Goal: Communication & Community: Participate in discussion

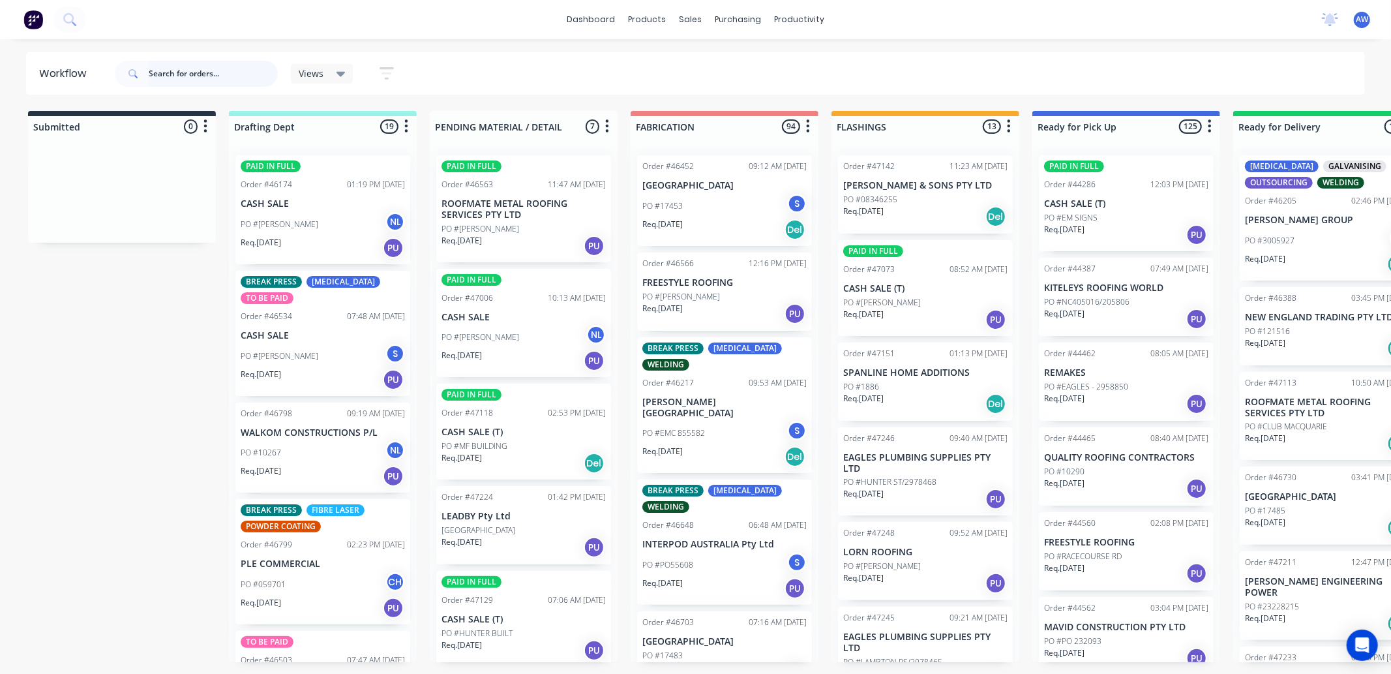
click at [194, 74] on input "text" at bounding box center [213, 74] width 129 height 26
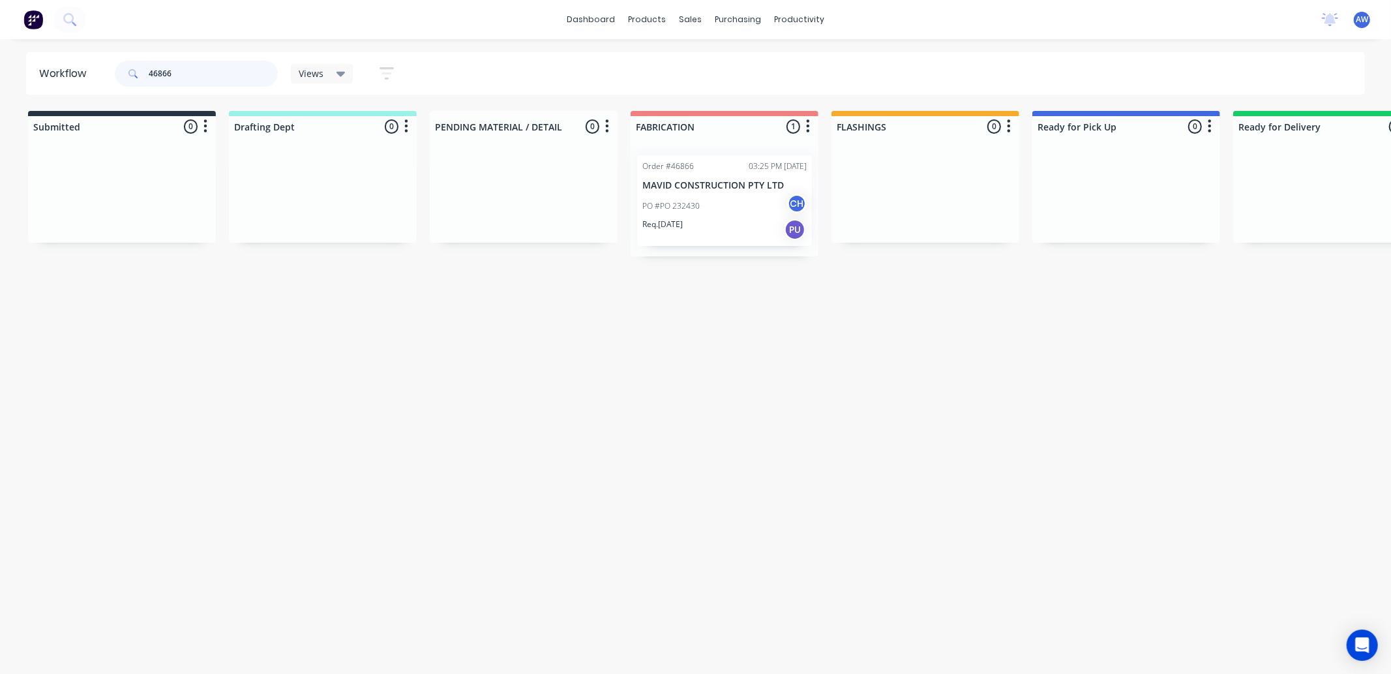
type input "46866"
click at [715, 213] on div "PO #PO 232430 CH" at bounding box center [724, 206] width 164 height 25
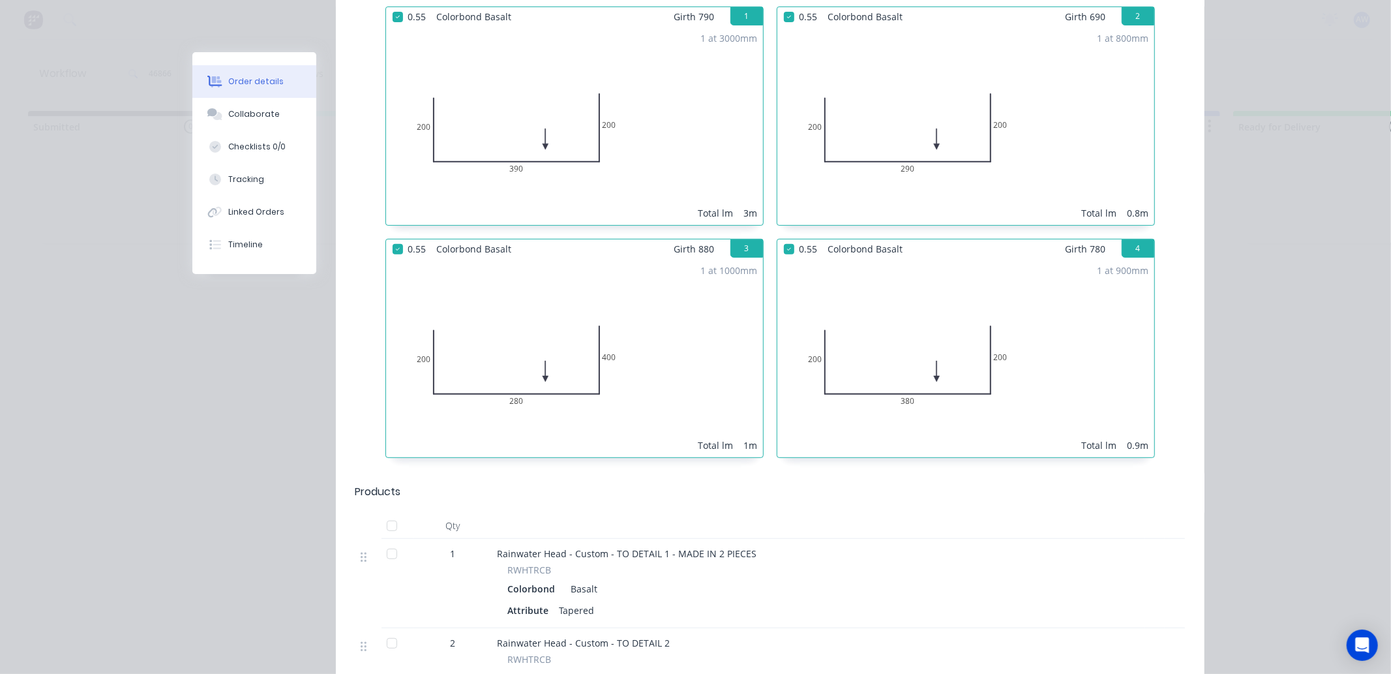
scroll to position [434, 0]
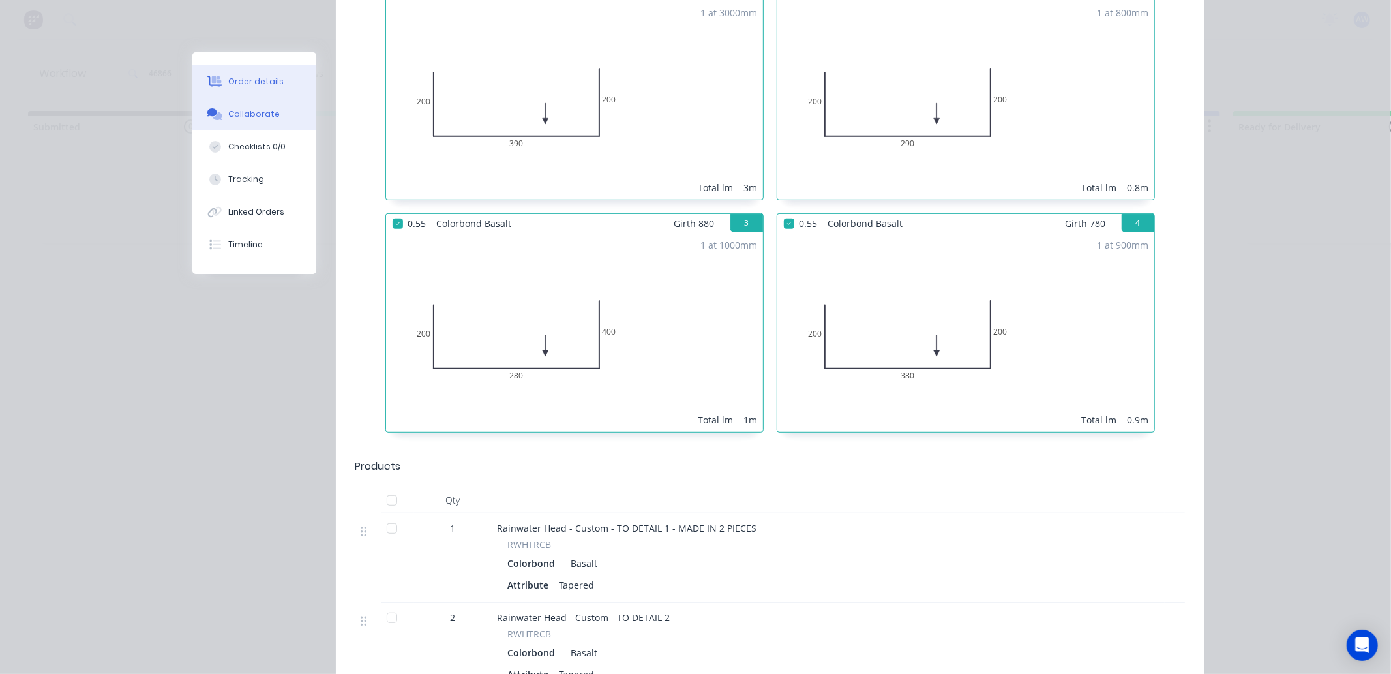
click at [245, 107] on button "Collaborate" at bounding box center [254, 114] width 124 height 33
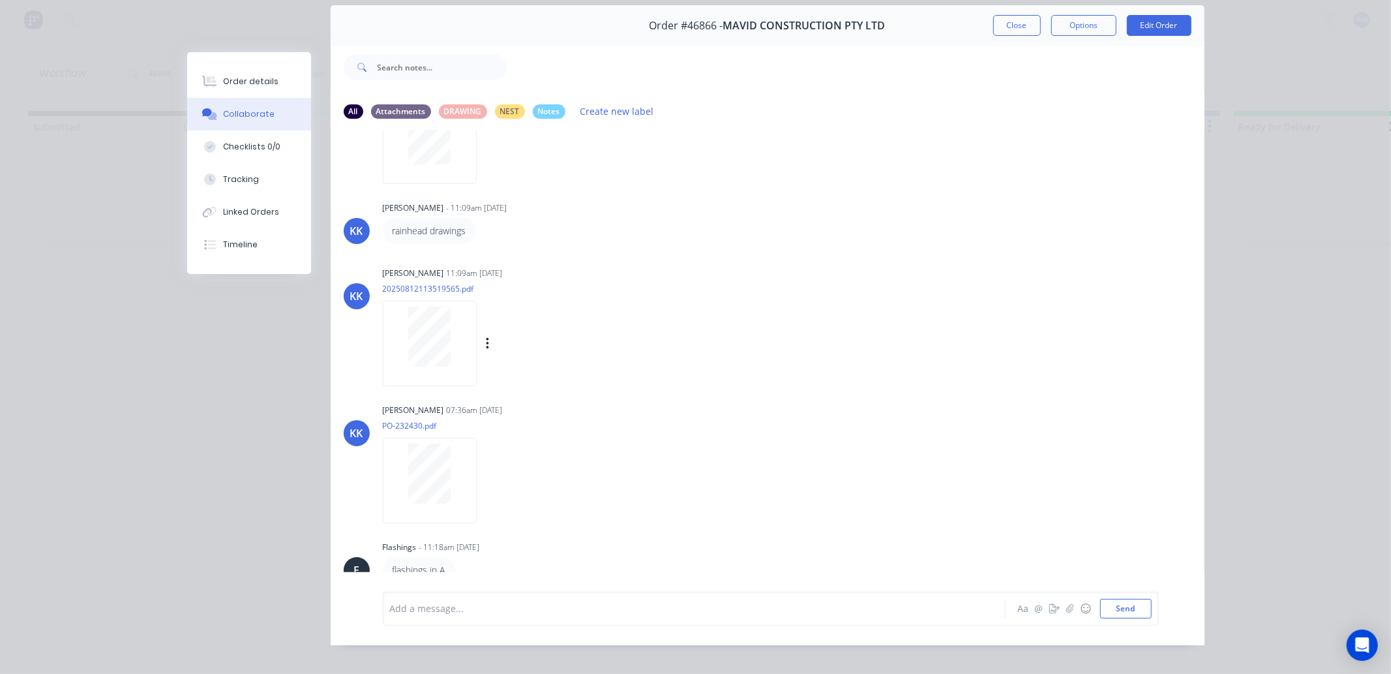
scroll to position [70, 0]
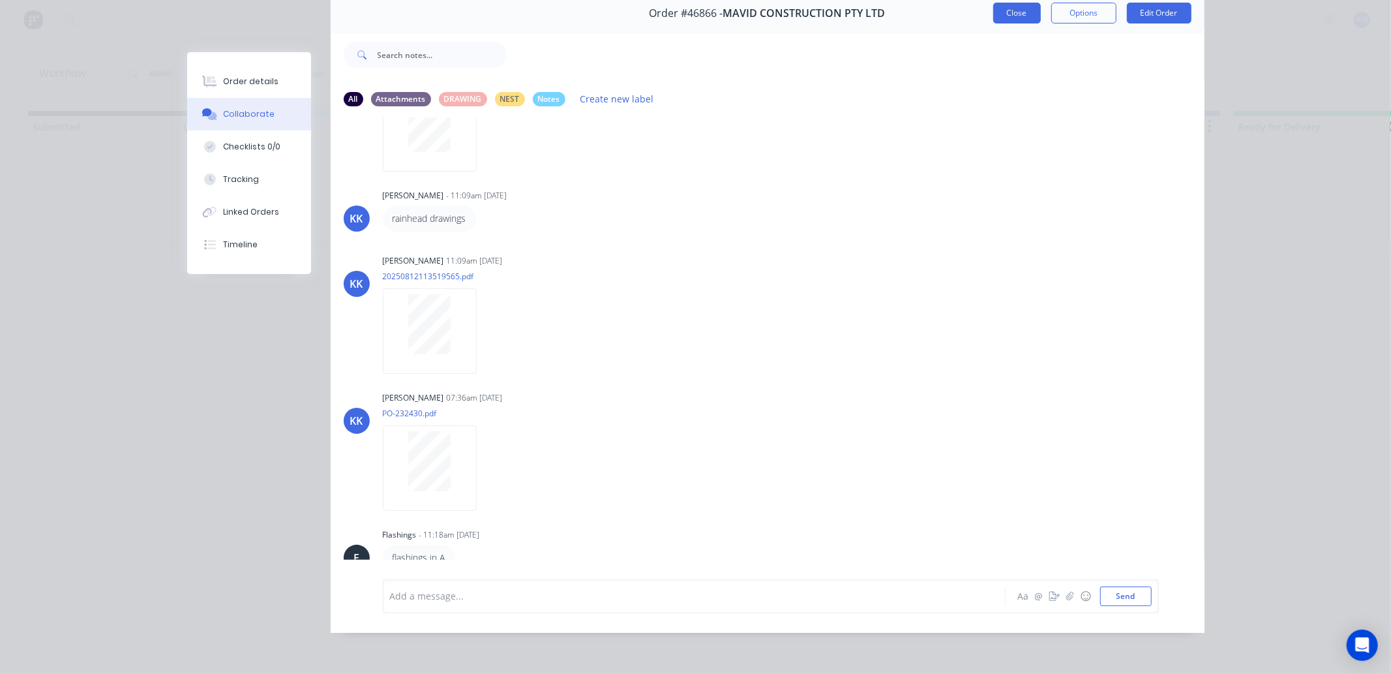
click at [1007, 7] on button "Close" at bounding box center [1017, 13] width 48 height 21
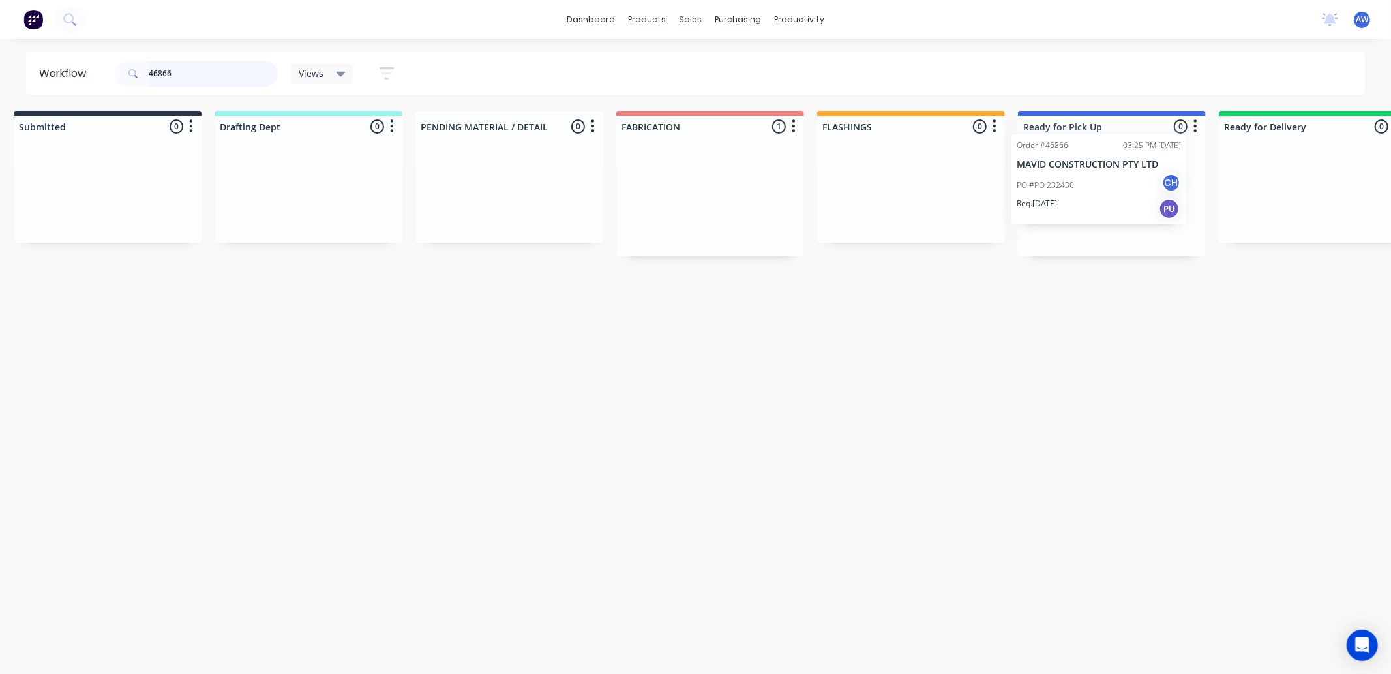
scroll to position [0, 23]
drag, startPoint x: 729, startPoint y: 194, endPoint x: 1107, endPoint y: 173, distance: 378.8
click at [1107, 173] on div "Submitted 0 Sort By Created date Required date Order number Customer name Most …" at bounding box center [1054, 183] width 2175 height 145
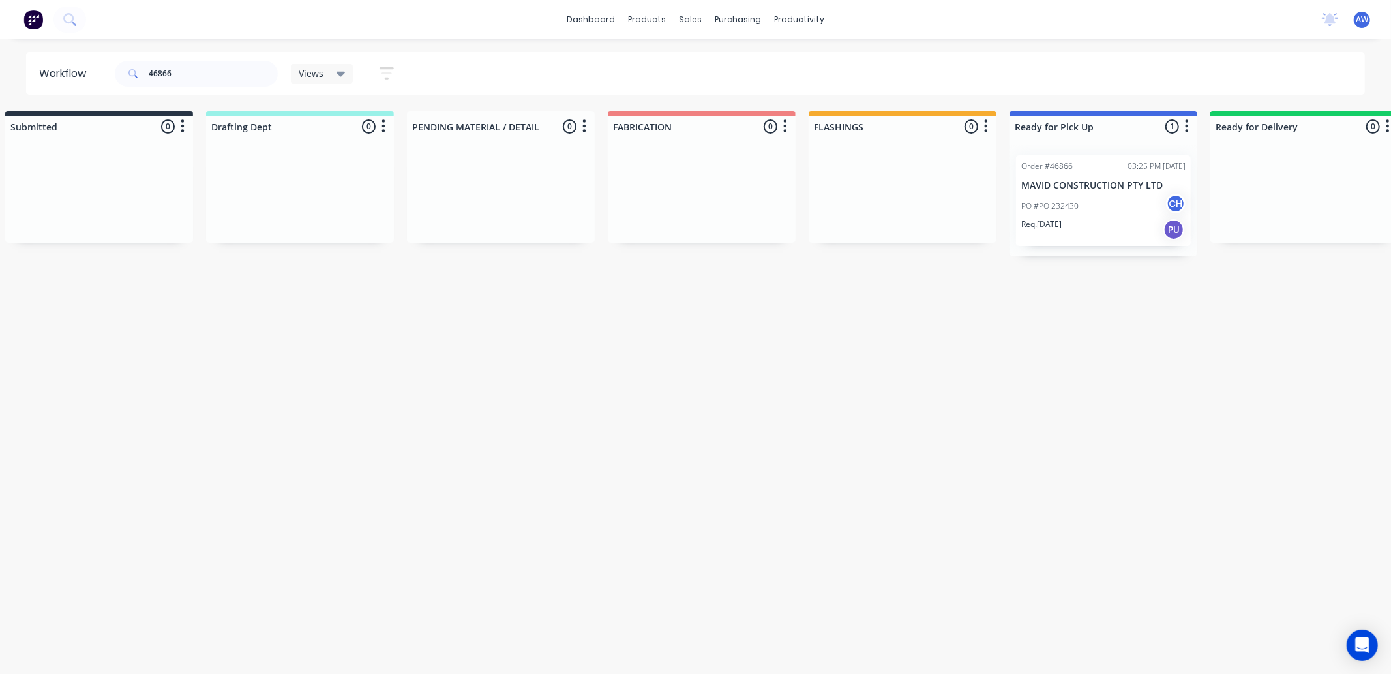
click at [1109, 204] on div "PO #PO 232430 CH" at bounding box center [1103, 206] width 164 height 25
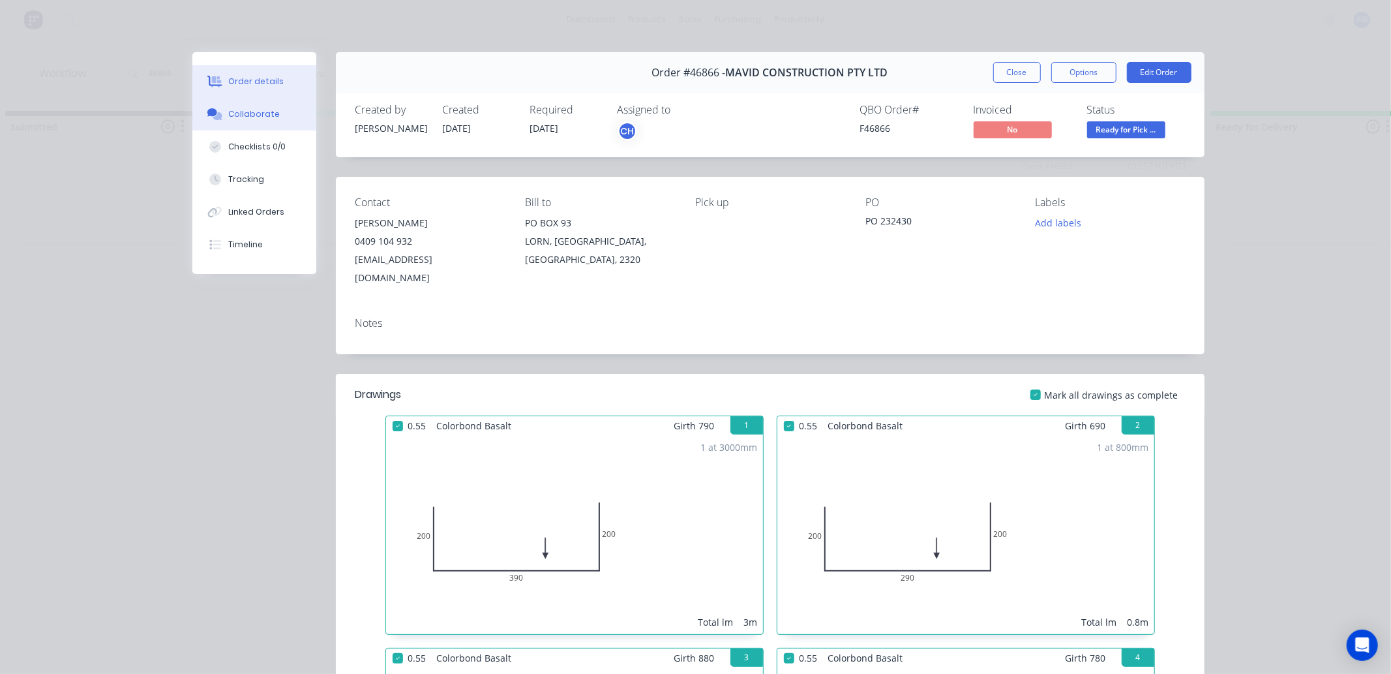
click at [261, 116] on div "Collaborate" at bounding box center [254, 114] width 52 height 12
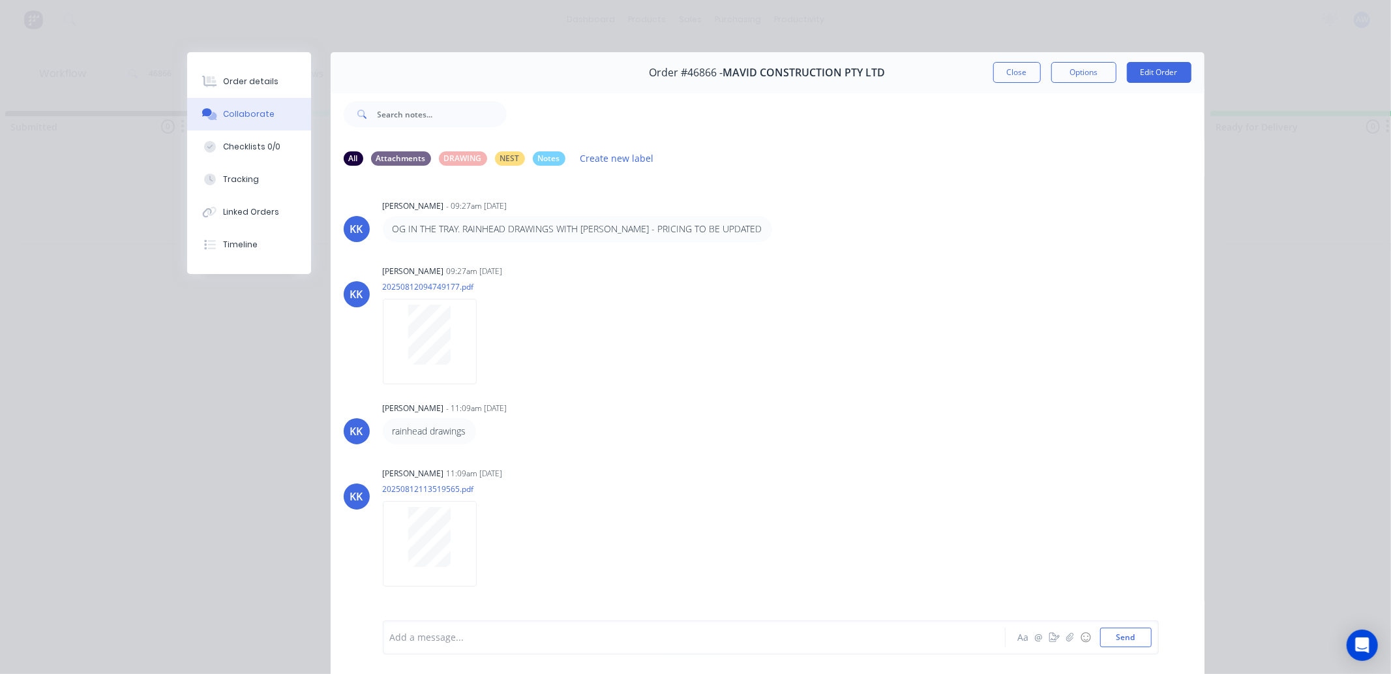
click at [427, 644] on div "Add a message..." at bounding box center [675, 637] width 571 height 20
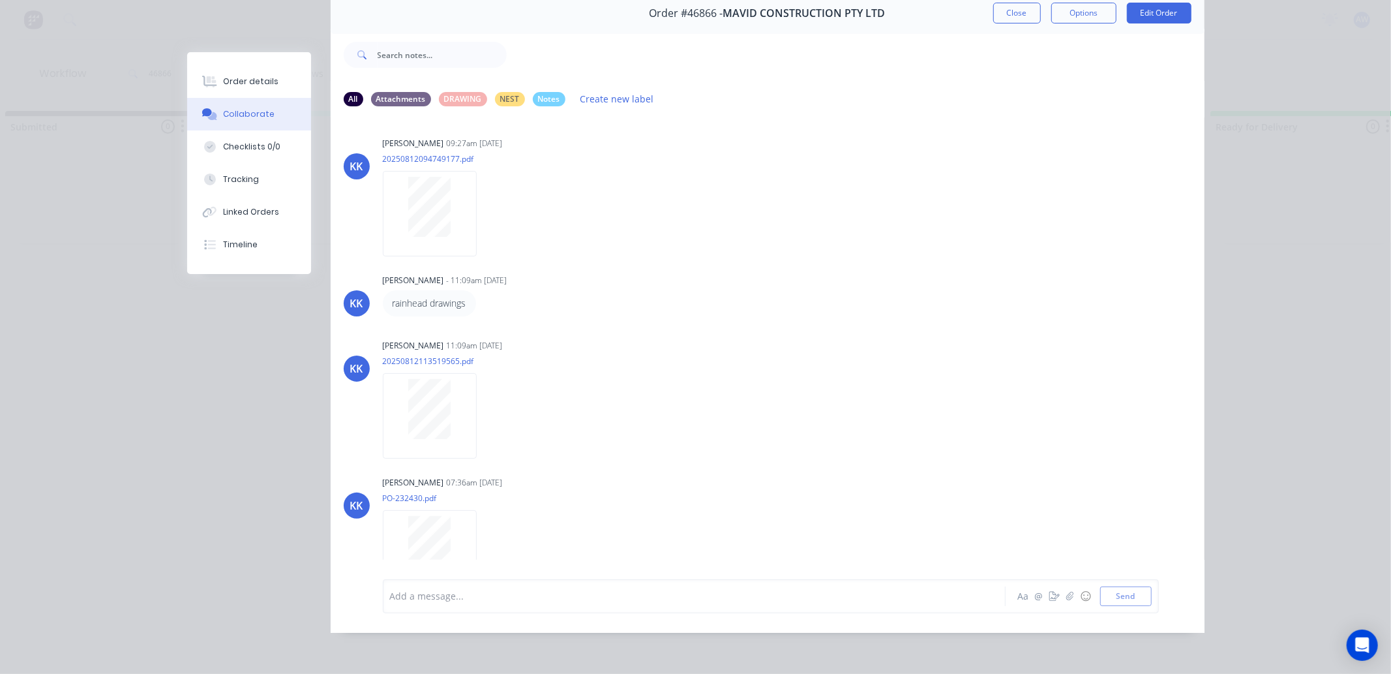
scroll to position [153, 0]
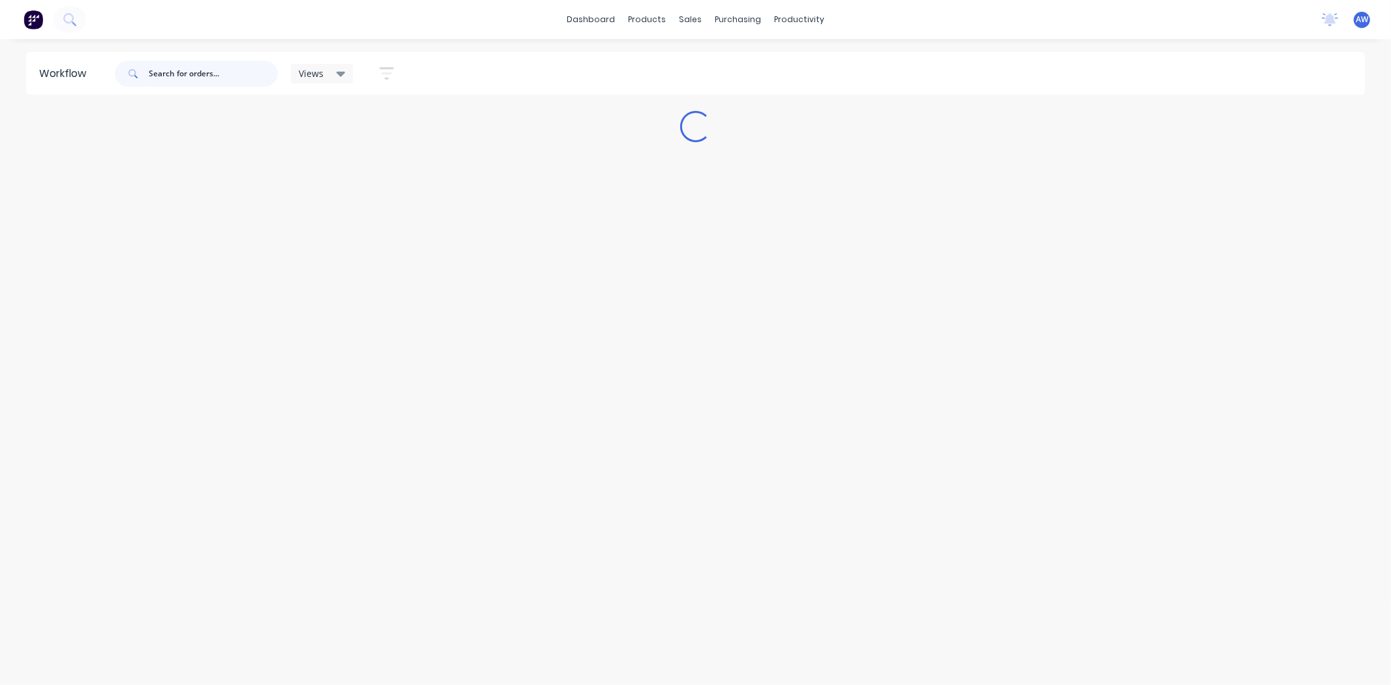
click at [172, 72] on input "text" at bounding box center [213, 74] width 129 height 26
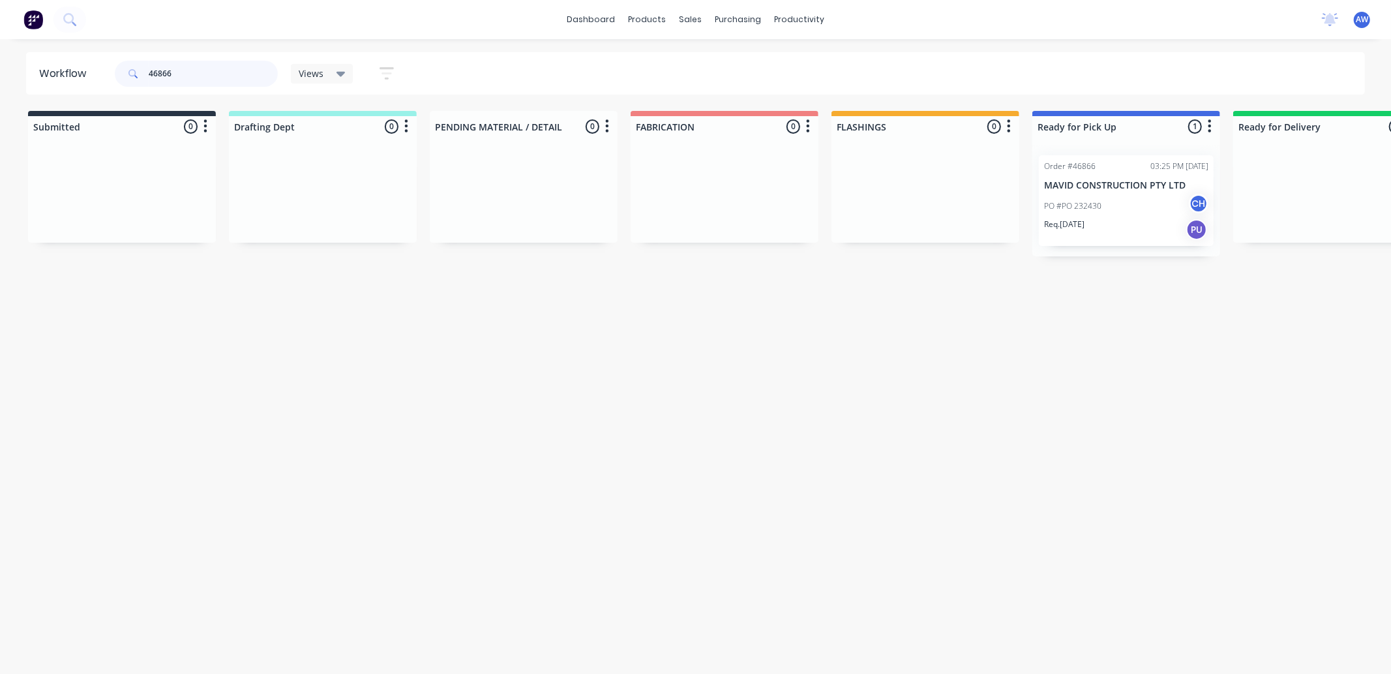
type input "46866"
click at [1133, 194] on div "PO #PO 232430 CH" at bounding box center [1126, 206] width 164 height 25
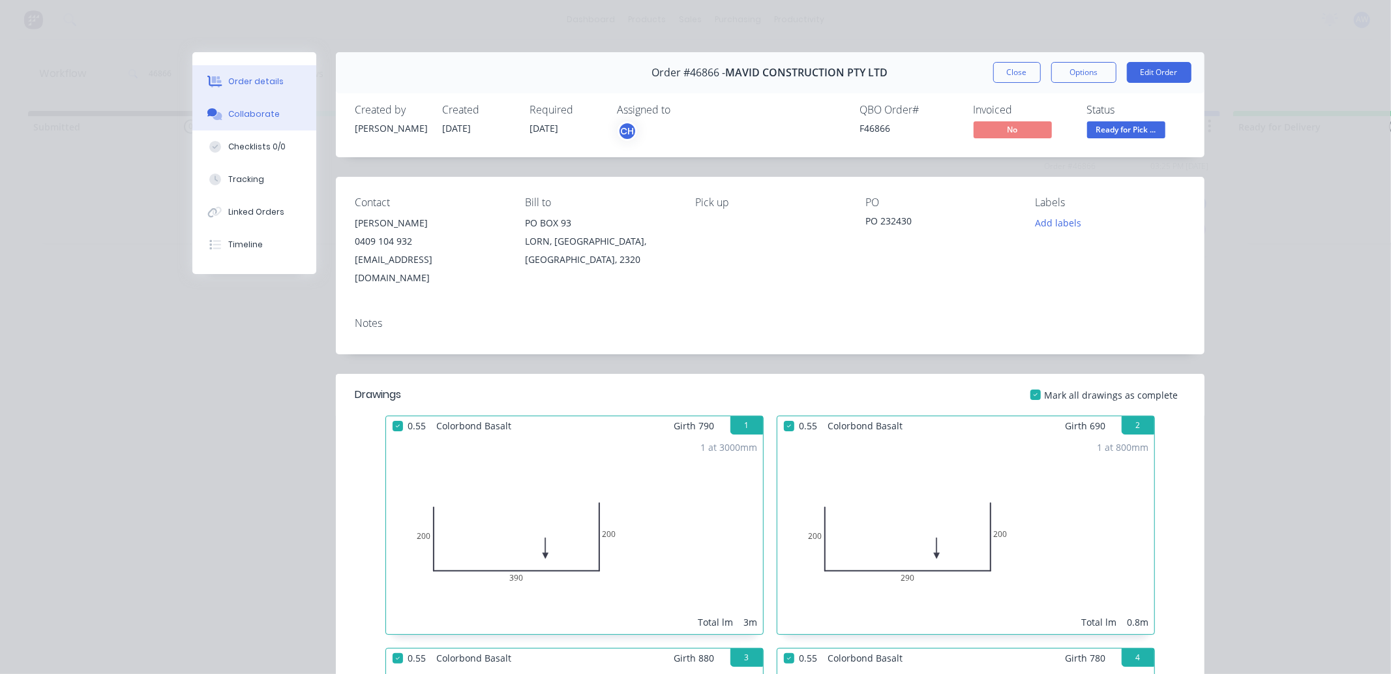
click at [250, 115] on div "Collaborate" at bounding box center [254, 114] width 52 height 12
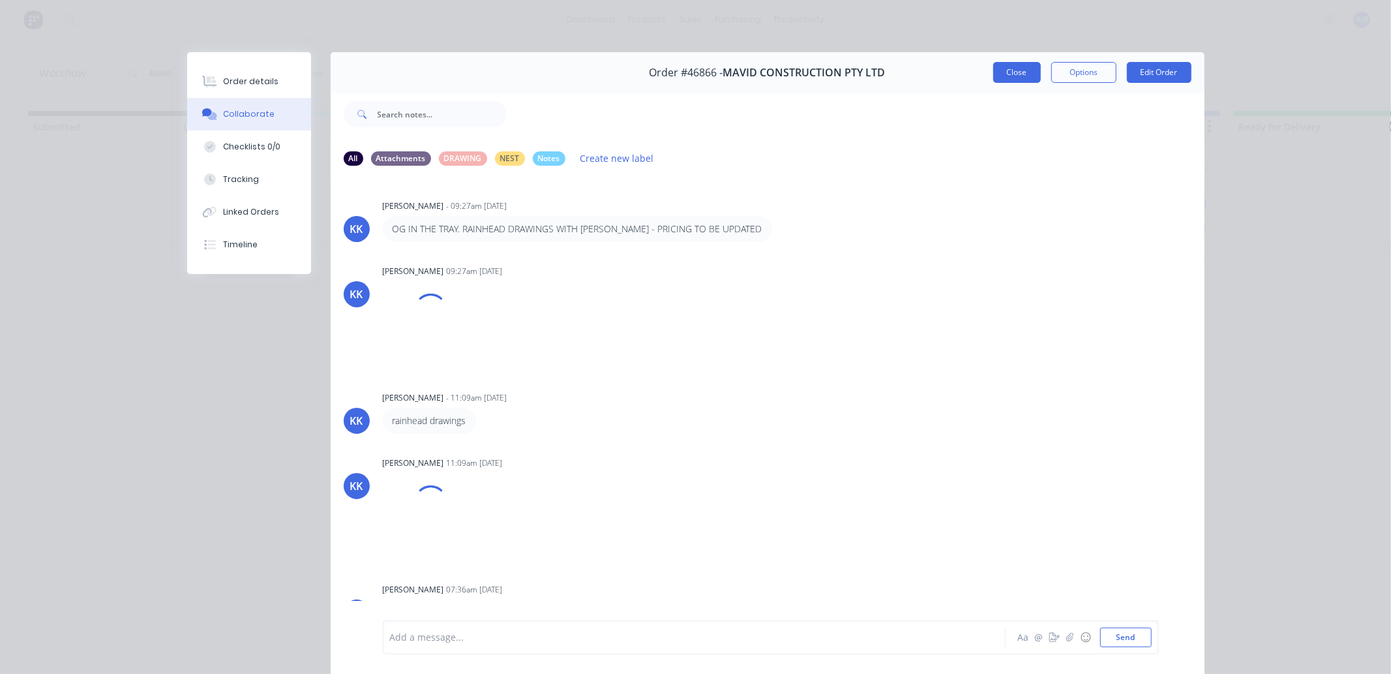
click at [1007, 74] on button "Close" at bounding box center [1017, 72] width 48 height 21
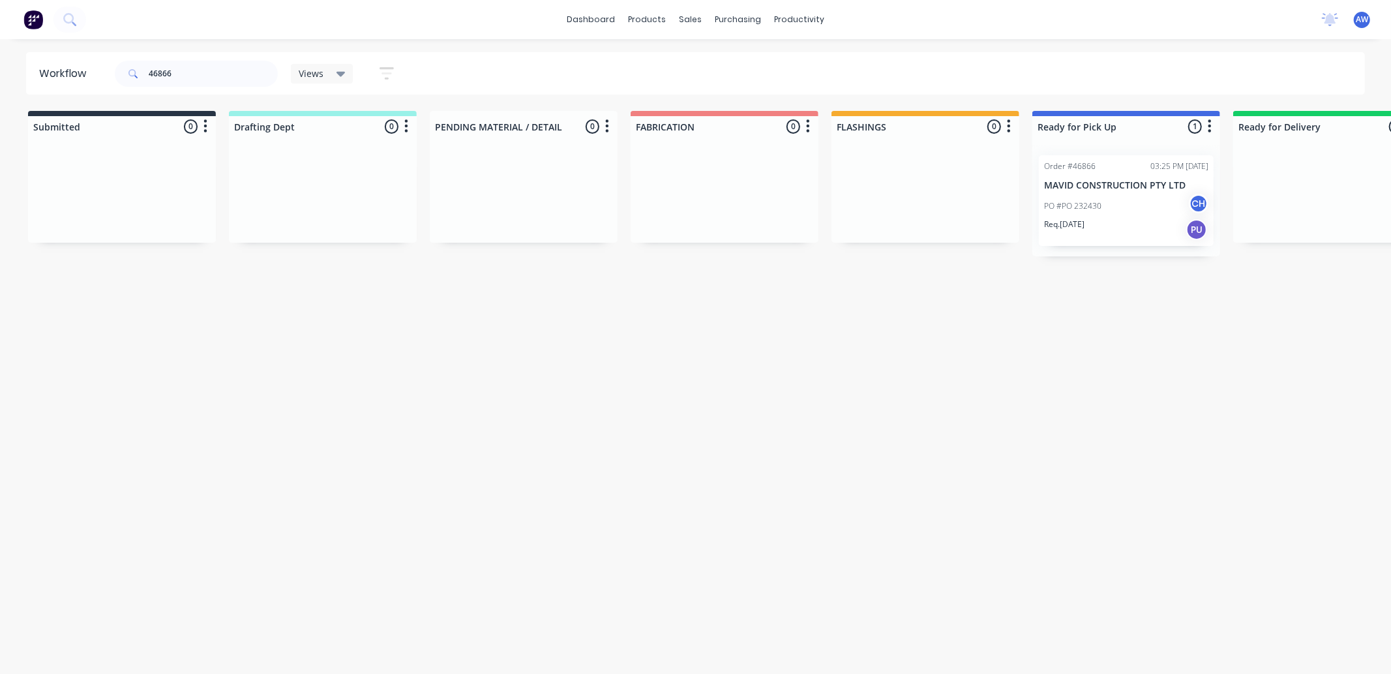
click at [1131, 211] on div "PO #PO 232430 CH" at bounding box center [1126, 206] width 164 height 25
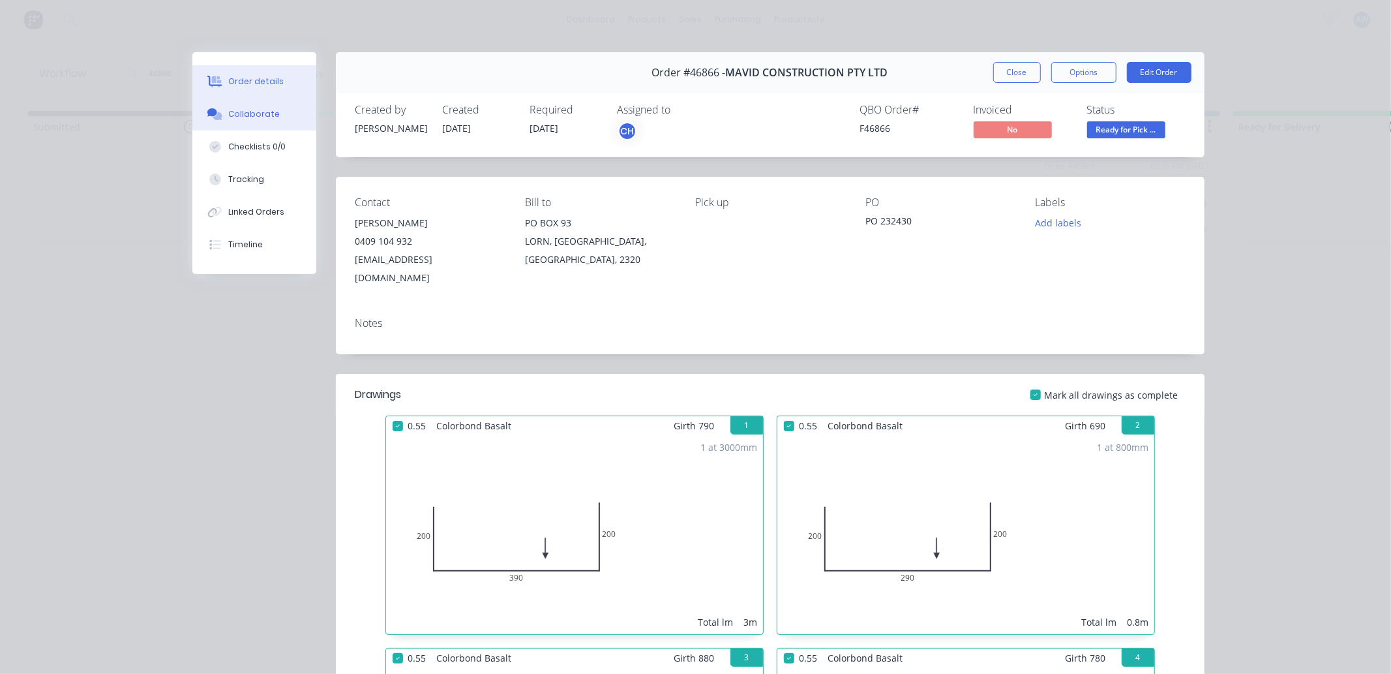
click at [256, 117] on div "Collaborate" at bounding box center [254, 114] width 52 height 12
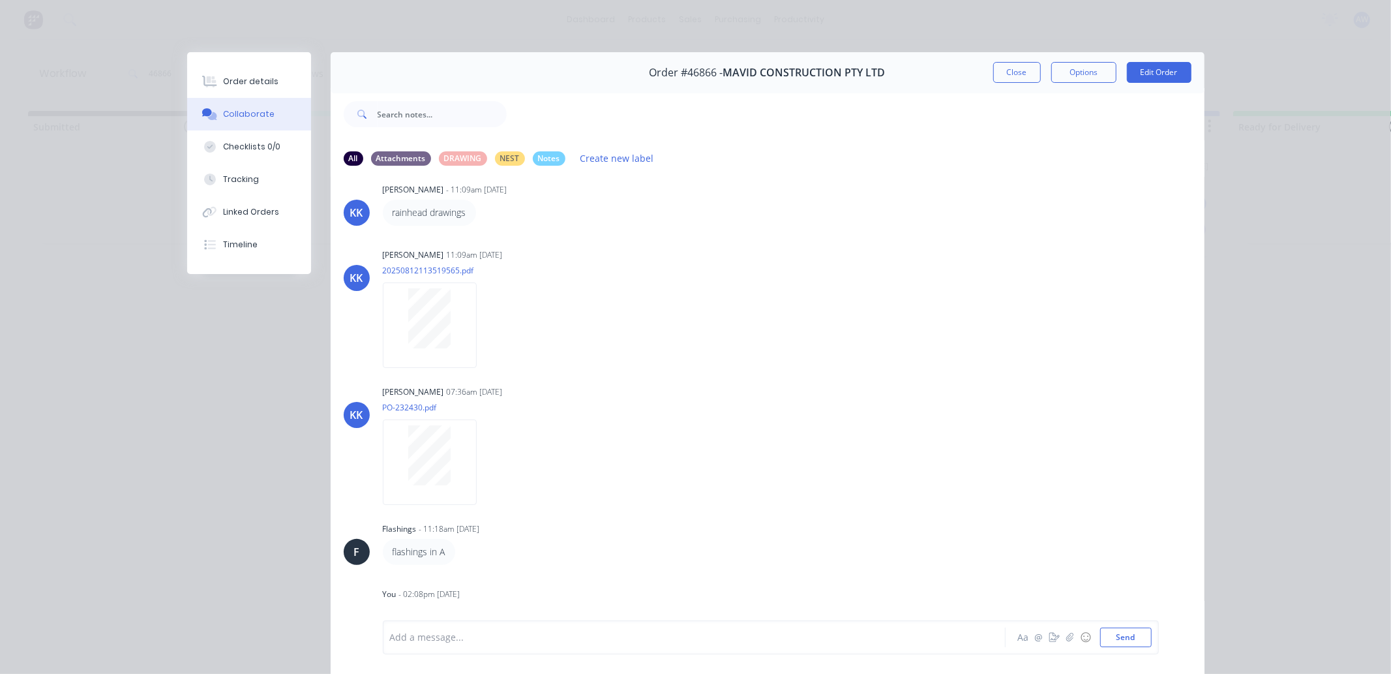
scroll to position [70, 0]
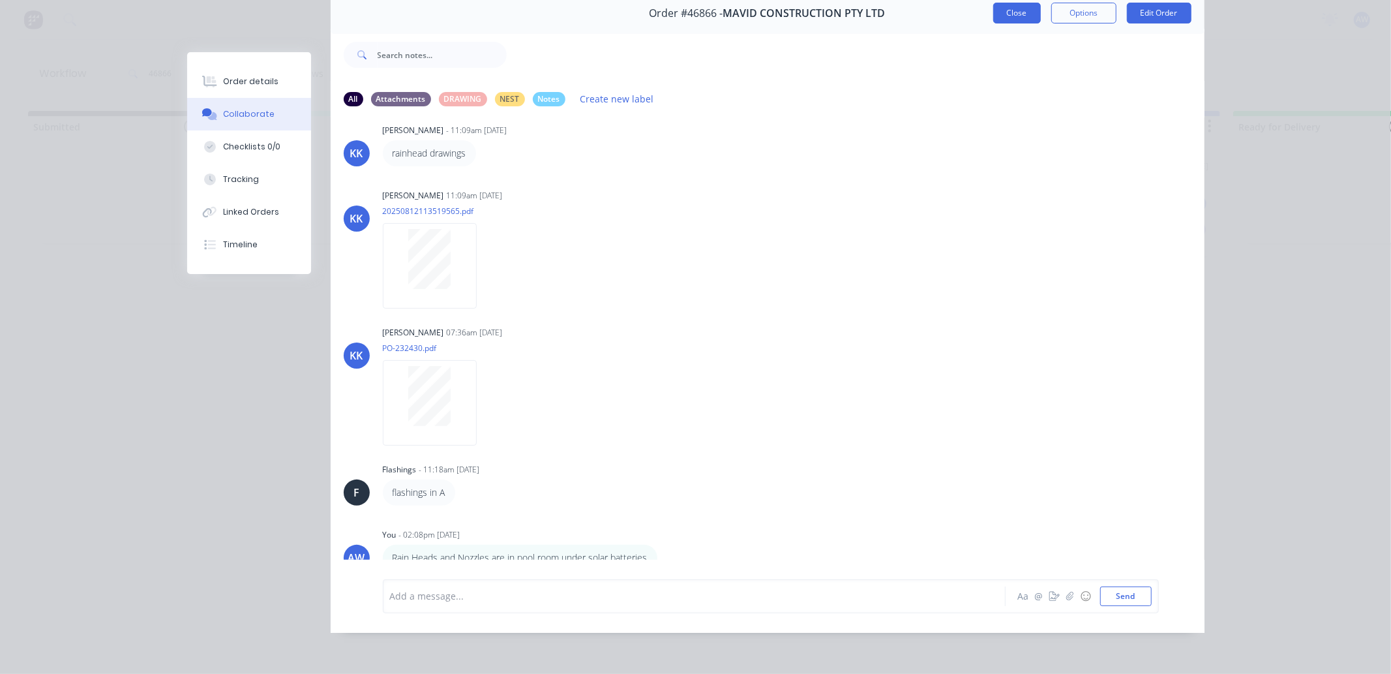
click at [999, 3] on button "Close" at bounding box center [1017, 13] width 48 height 21
